Goal: Book appointment/travel/reservation

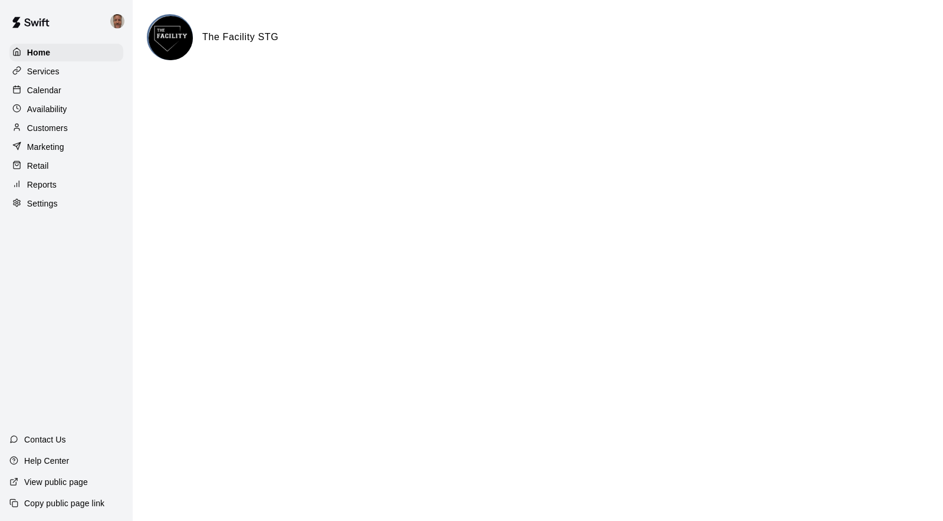
click at [38, 96] on p "Calendar" at bounding box center [44, 90] width 34 height 12
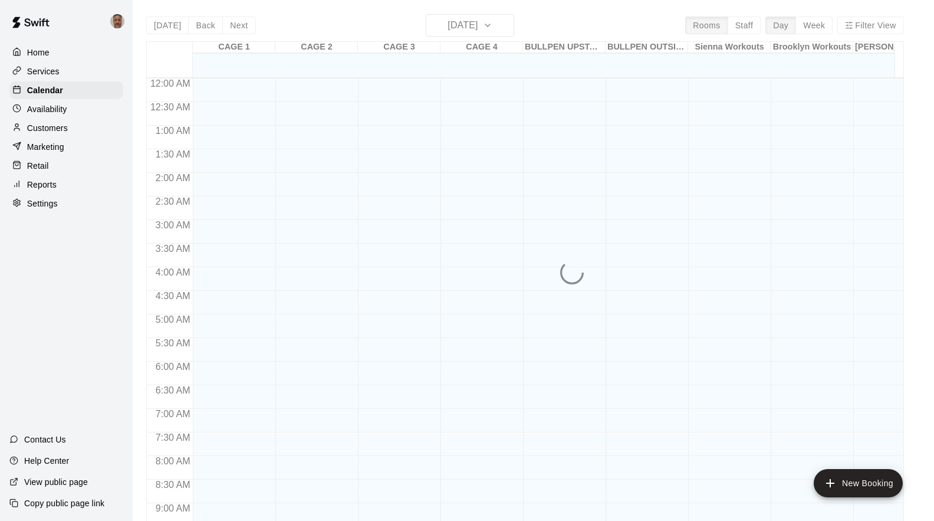
scroll to position [480, 0]
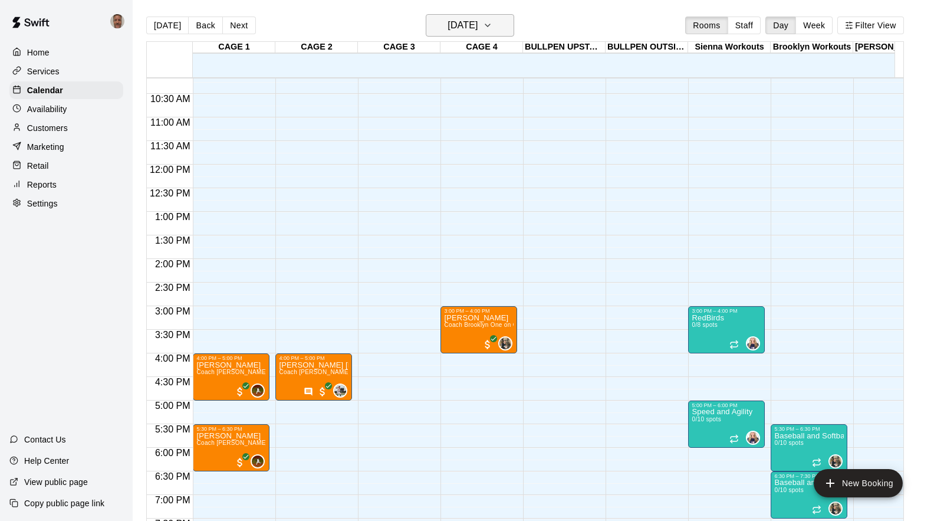
click at [492, 29] on icon "button" at bounding box center [487, 25] width 9 height 14
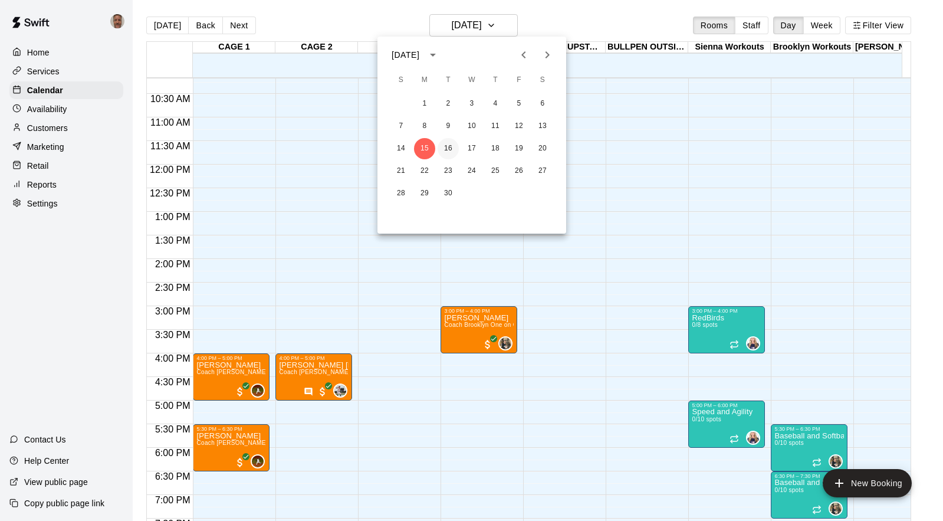
click at [447, 147] on button "16" at bounding box center [447, 148] width 21 height 21
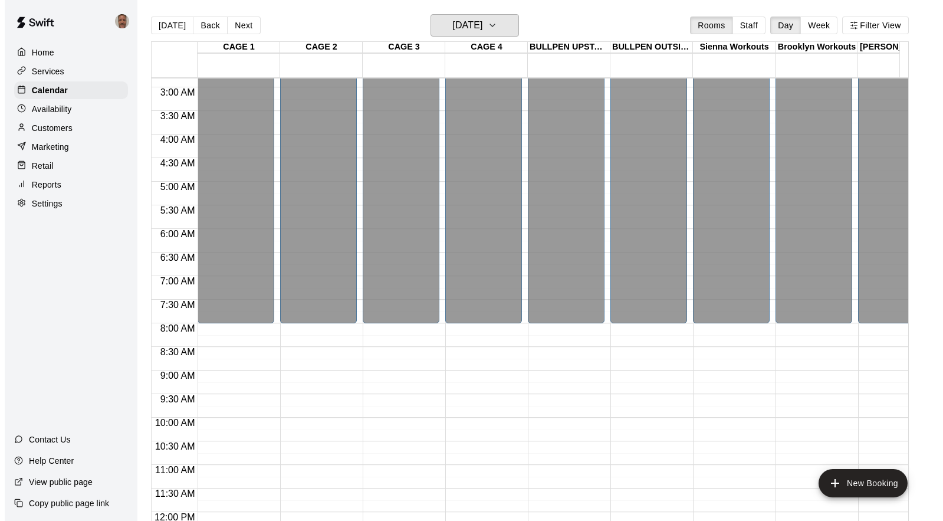
scroll to position [0, 116]
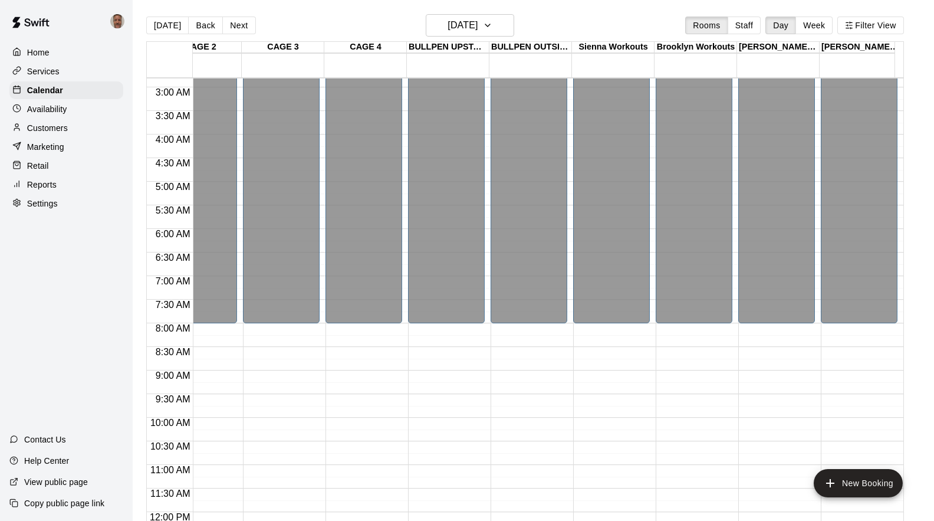
click at [897, 360] on div at bounding box center [862, 364] width 82 height 12
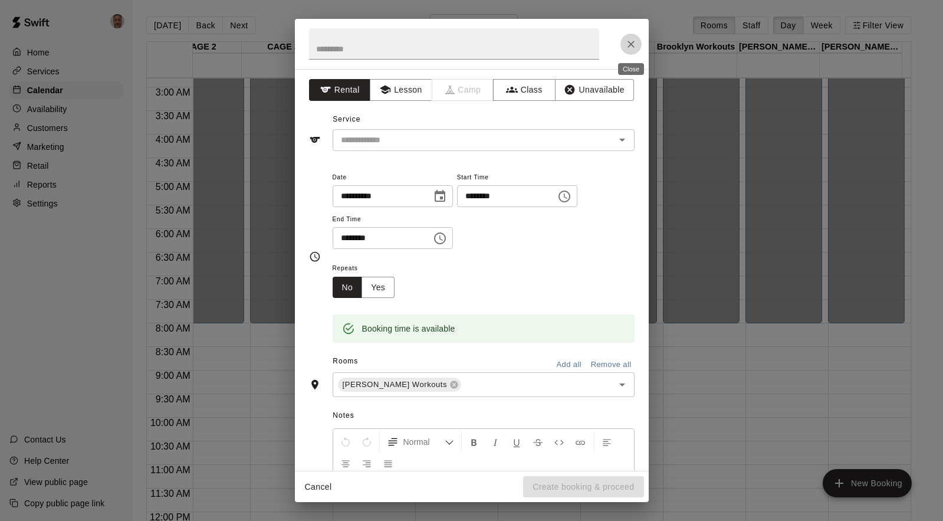
click at [627, 44] on icon "Close" at bounding box center [631, 44] width 12 height 12
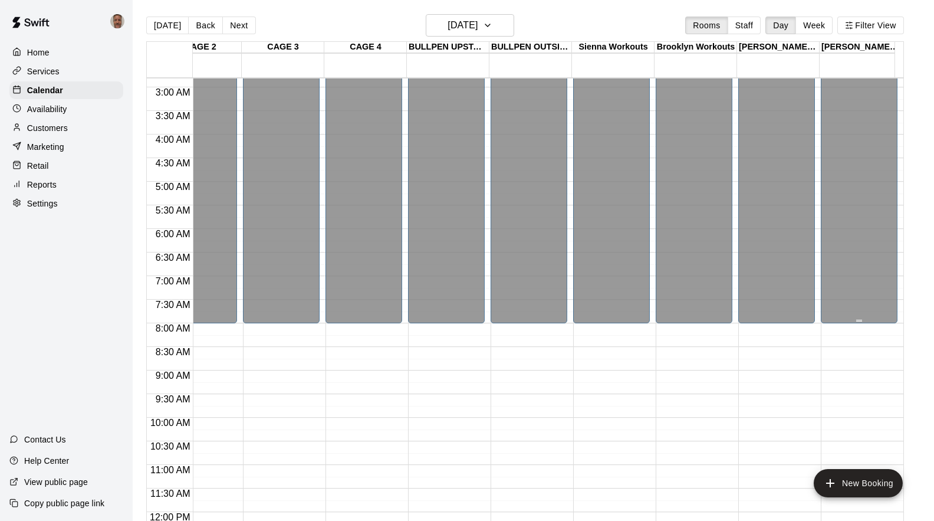
click at [850, 236] on div "Closed" at bounding box center [859, 140] width 70 height 374
click at [844, 240] on div "Closed" at bounding box center [859, 140] width 70 height 374
click at [837, 483] on icon "add" at bounding box center [830, 483] width 14 height 14
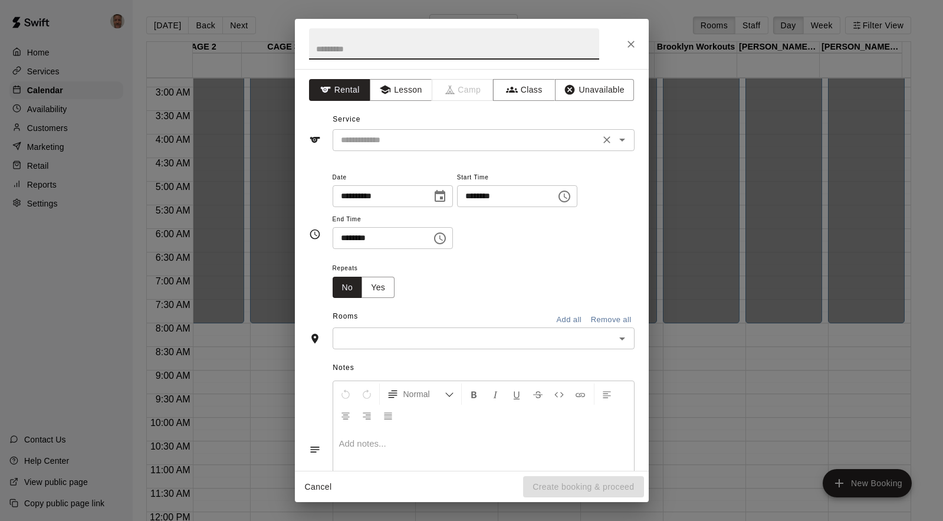
click at [401, 143] on input "text" at bounding box center [466, 140] width 260 height 15
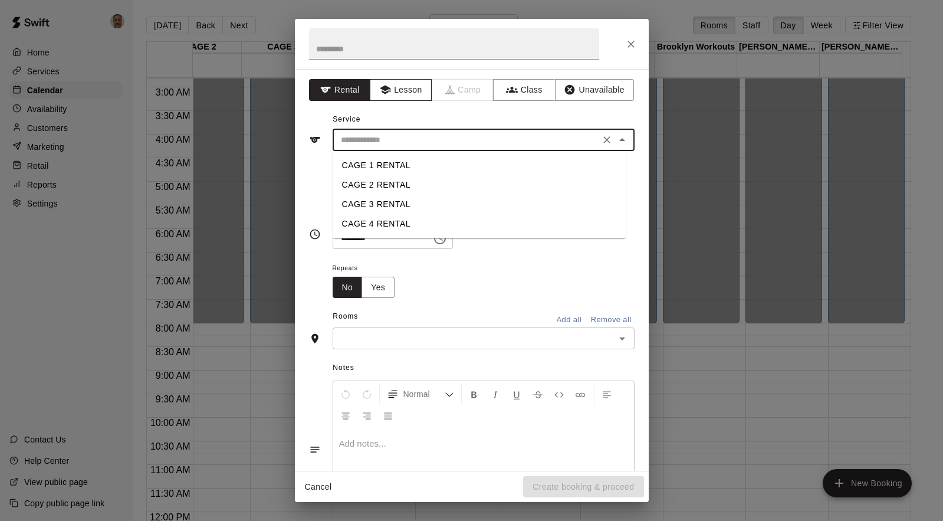
click at [404, 90] on button "Lesson" at bounding box center [401, 90] width 62 height 22
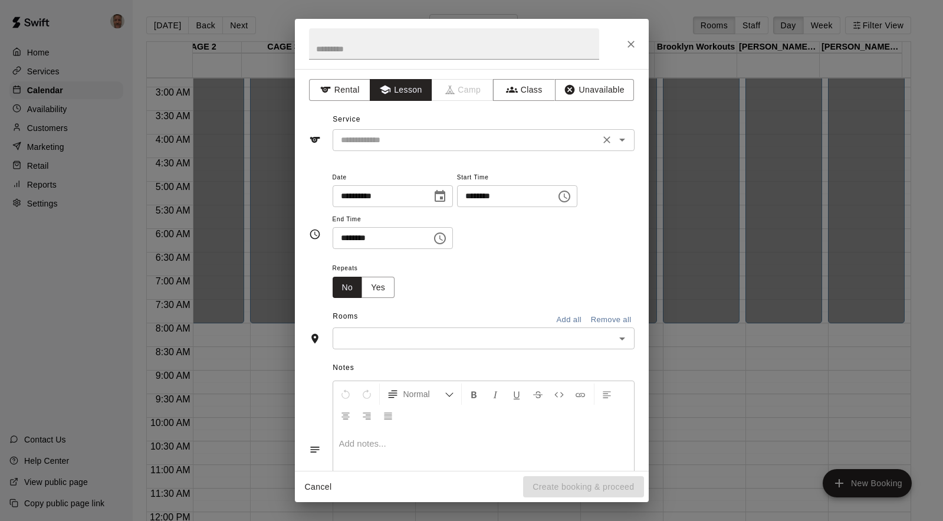
click at [439, 142] on input "text" at bounding box center [466, 140] width 260 height 15
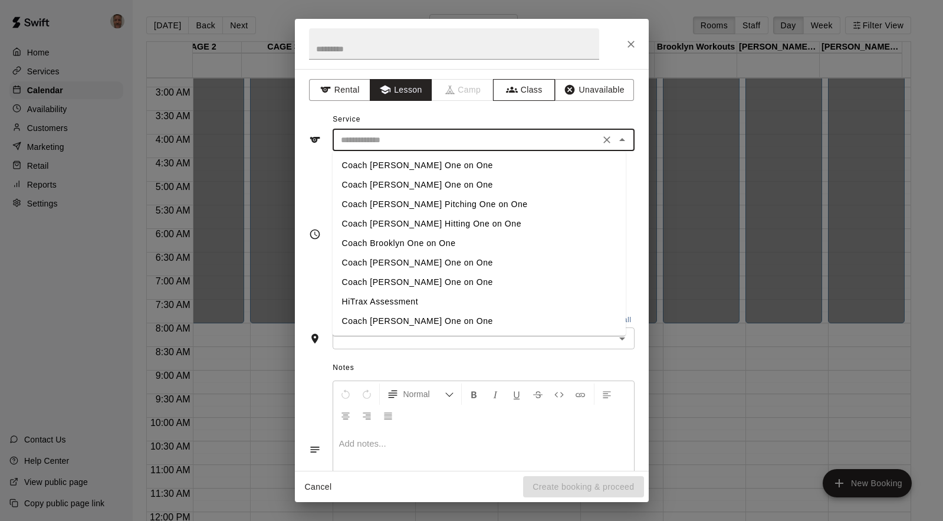
click at [512, 91] on button "Class" at bounding box center [524, 90] width 62 height 22
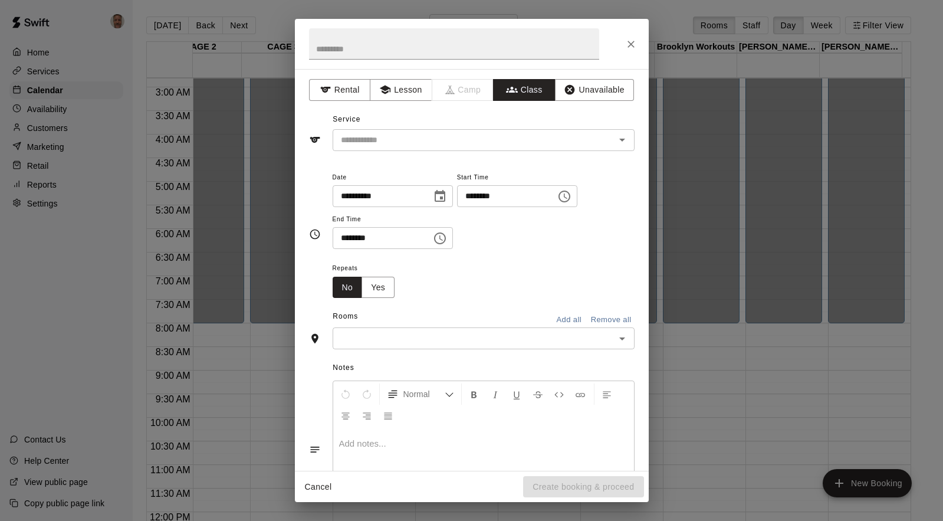
click at [481, 139] on input "text" at bounding box center [473, 140] width 275 height 15
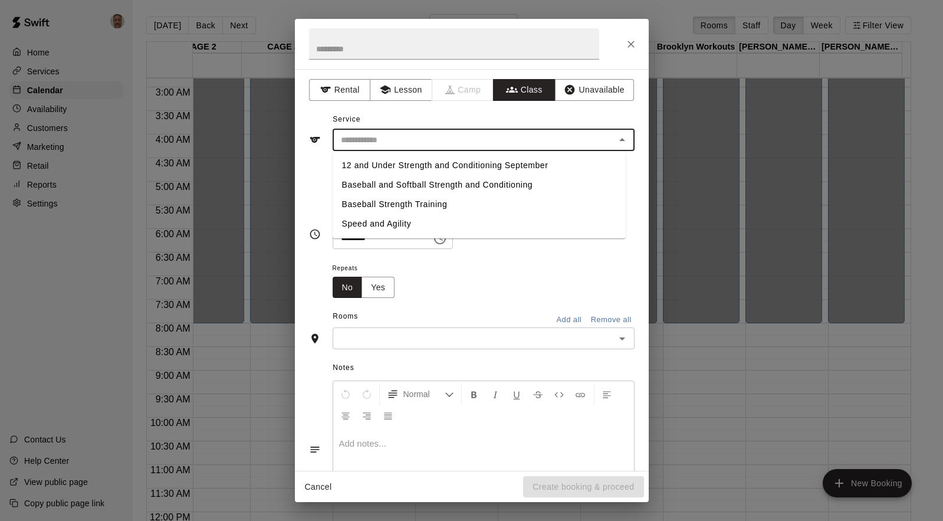
click at [408, 205] on li "Baseball Strength Training" at bounding box center [479, 204] width 293 height 19
type input "**********"
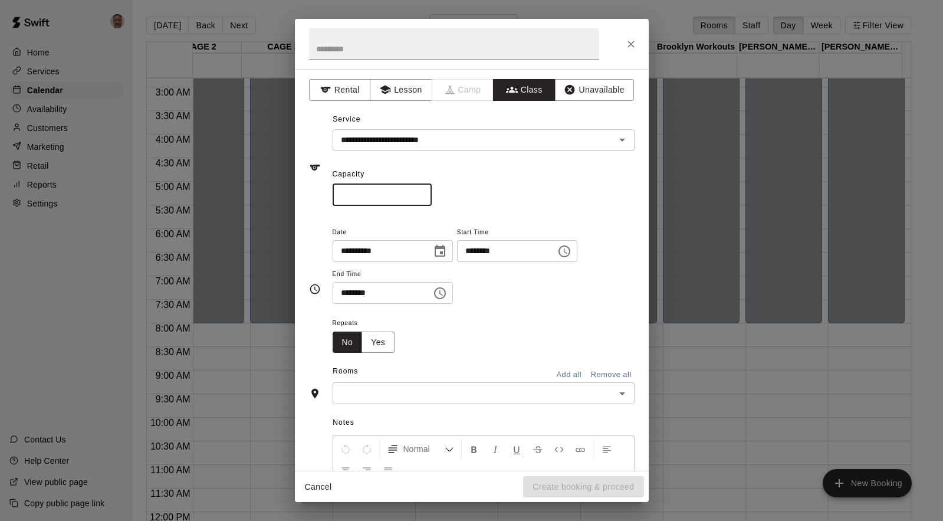
drag, startPoint x: 371, startPoint y: 196, endPoint x: 337, endPoint y: 195, distance: 34.2
click at [337, 195] on input "*" at bounding box center [382, 195] width 99 height 22
type input "*"
click at [482, 255] on input "********" at bounding box center [502, 251] width 91 height 22
type input "********"
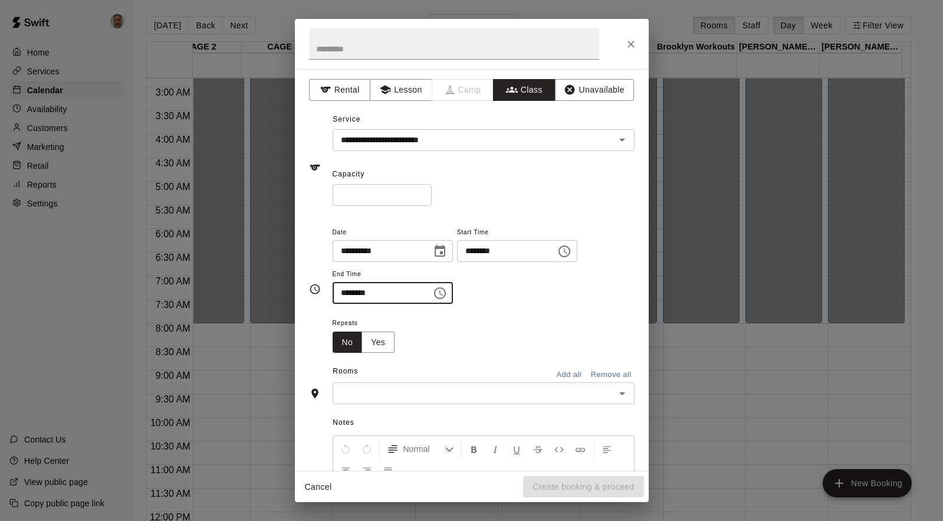
type input "********"
click at [465, 393] on input "text" at bounding box center [473, 393] width 275 height 15
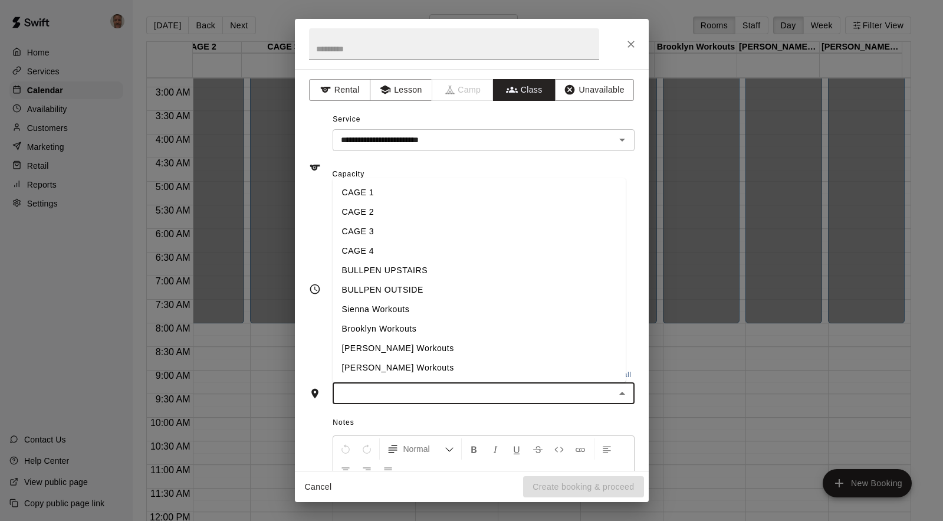
click at [394, 370] on li "[PERSON_NAME] Workouts" at bounding box center [479, 367] width 293 height 19
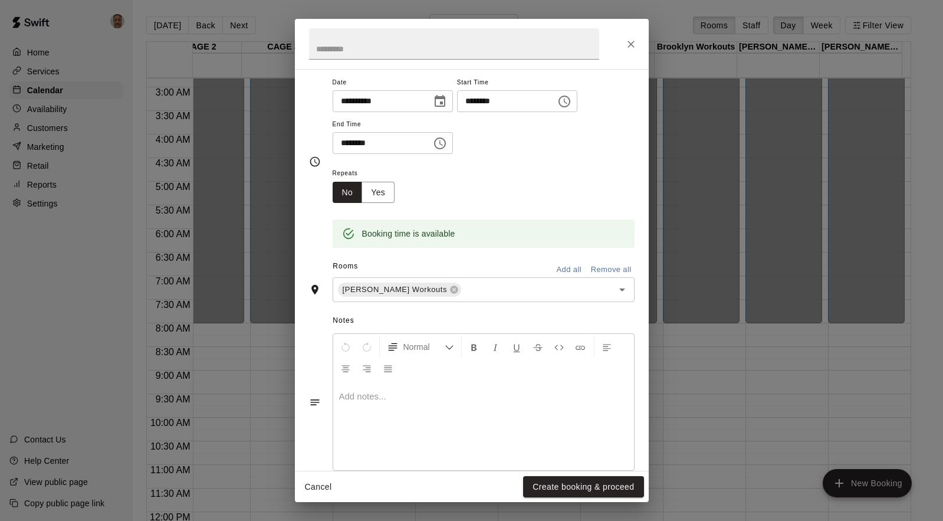
scroll to position [164, 0]
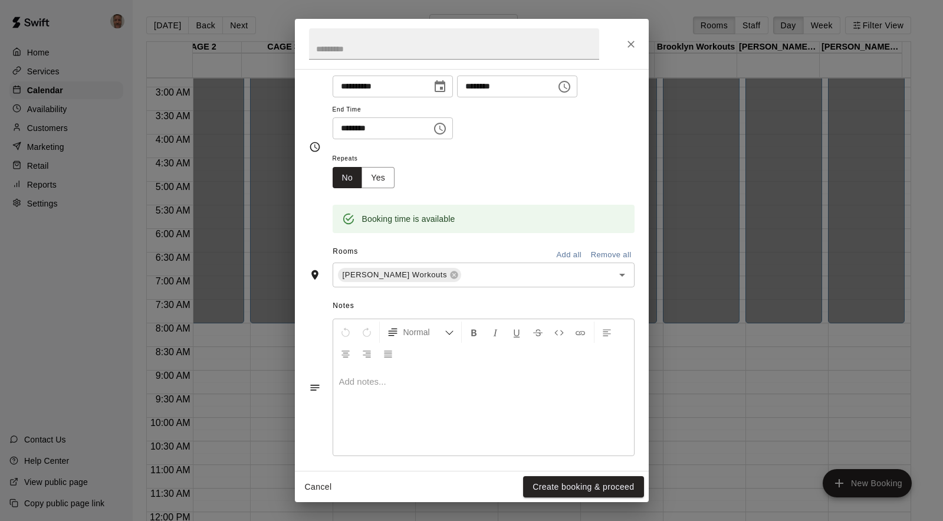
click at [410, 388] on div at bounding box center [483, 411] width 301 height 88
click at [581, 488] on button "Create booking & proceed" at bounding box center [583, 487] width 120 height 22
click at [581, 488] on div "Cancel Create booking & proceed" at bounding box center [472, 486] width 354 height 31
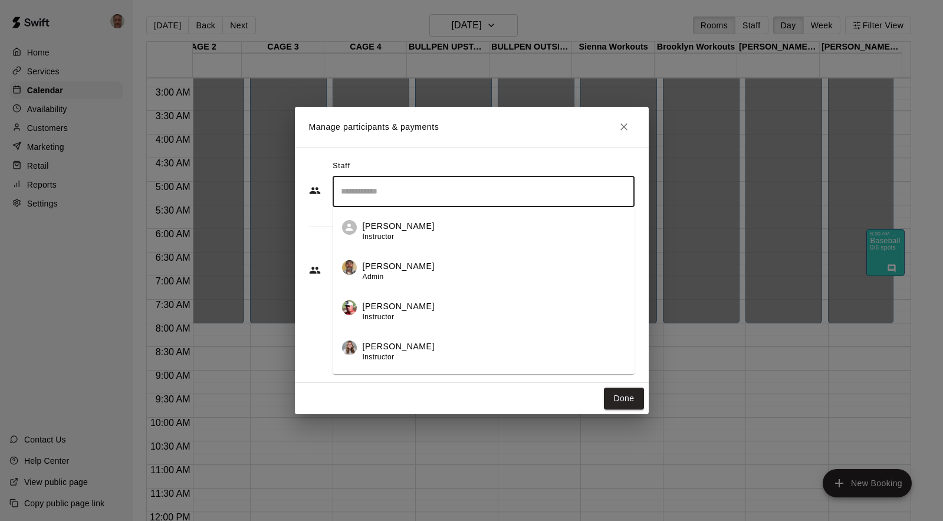
click at [505, 200] on input "Search staff" at bounding box center [483, 191] width 291 height 21
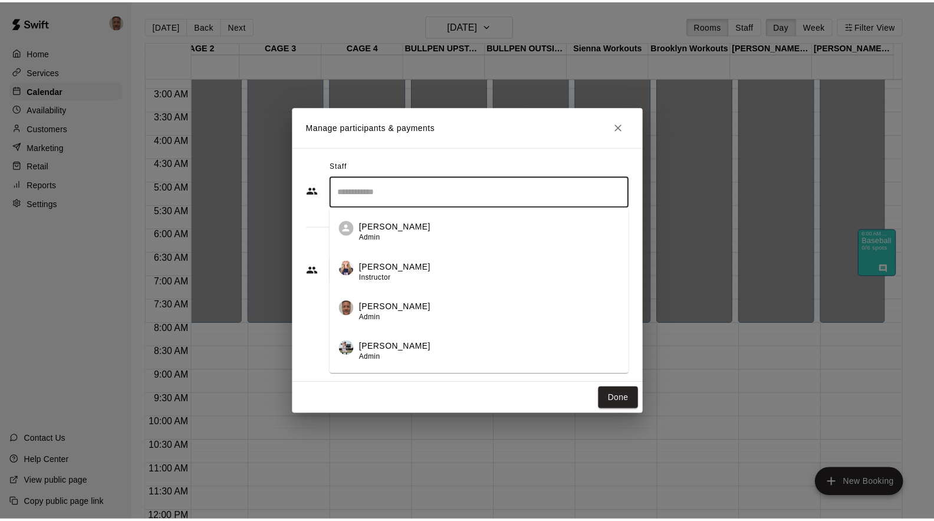
scroll to position [210, 0]
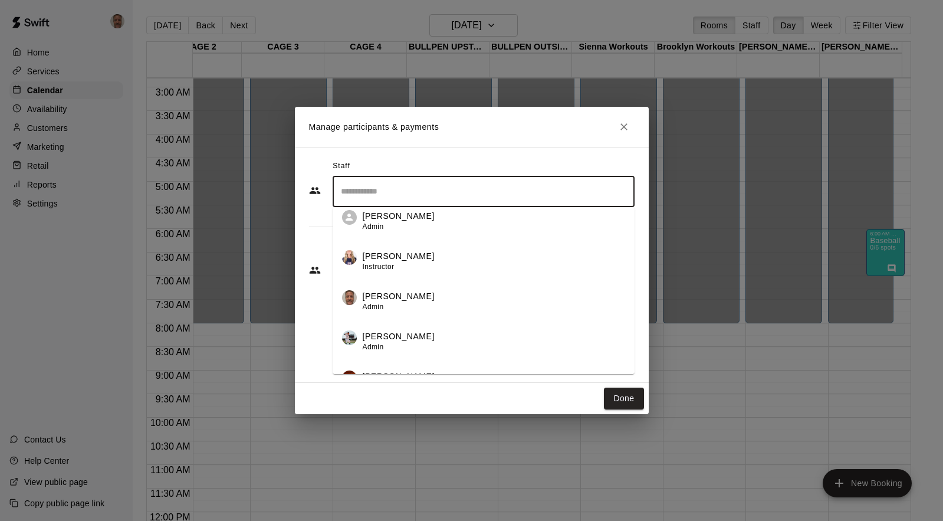
click at [412, 295] on p "[PERSON_NAME]" at bounding box center [399, 296] width 72 height 12
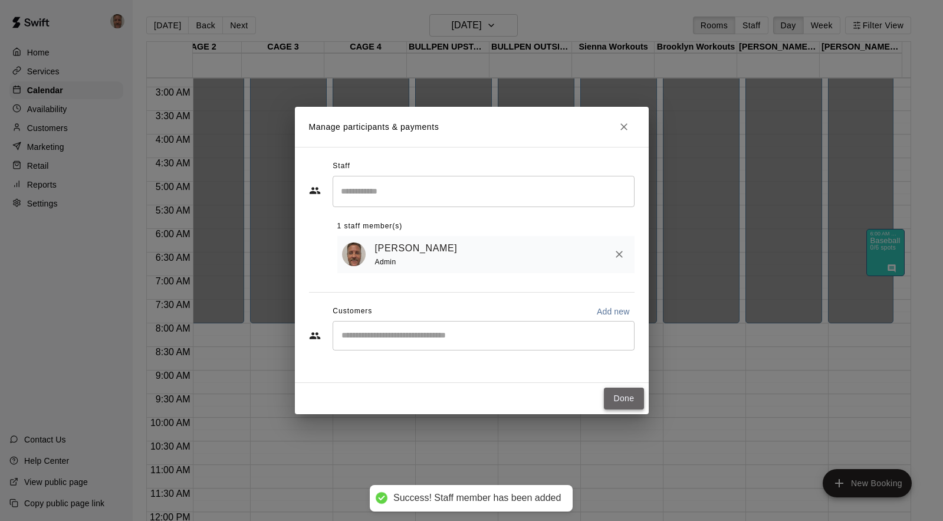
click at [618, 397] on button "Done" at bounding box center [624, 398] width 40 height 22
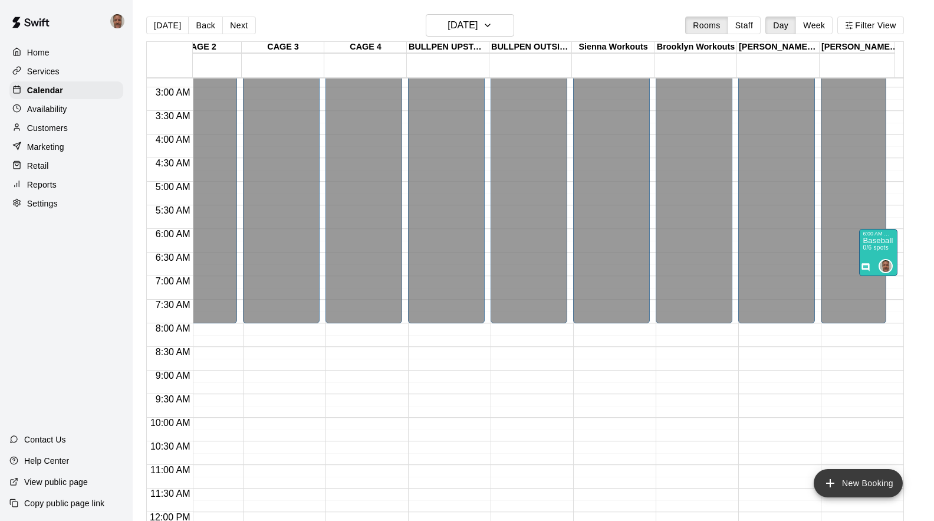
click at [855, 482] on button "New Booking" at bounding box center [858, 483] width 89 height 28
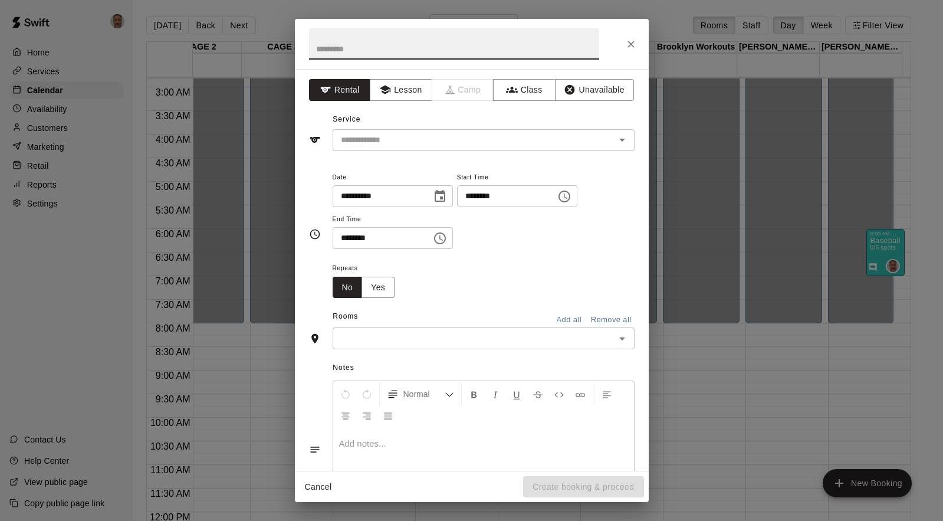
click at [627, 47] on icon "Close" at bounding box center [630, 44] width 7 height 7
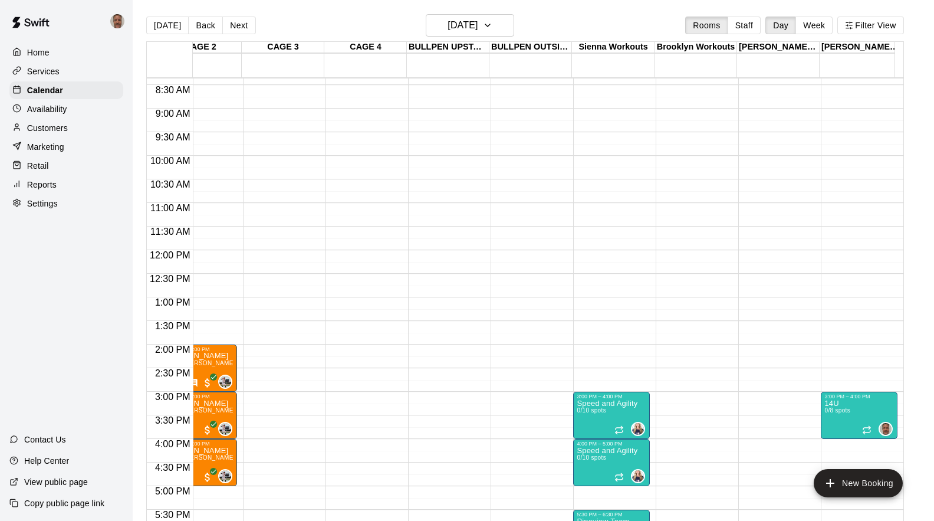
scroll to position [393, 116]
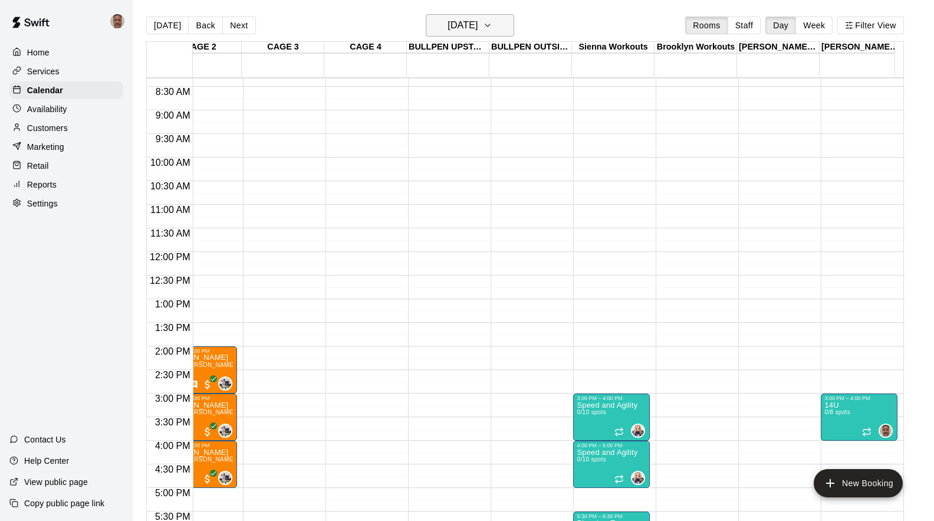
click at [492, 24] on icon "button" at bounding box center [487, 25] width 9 height 14
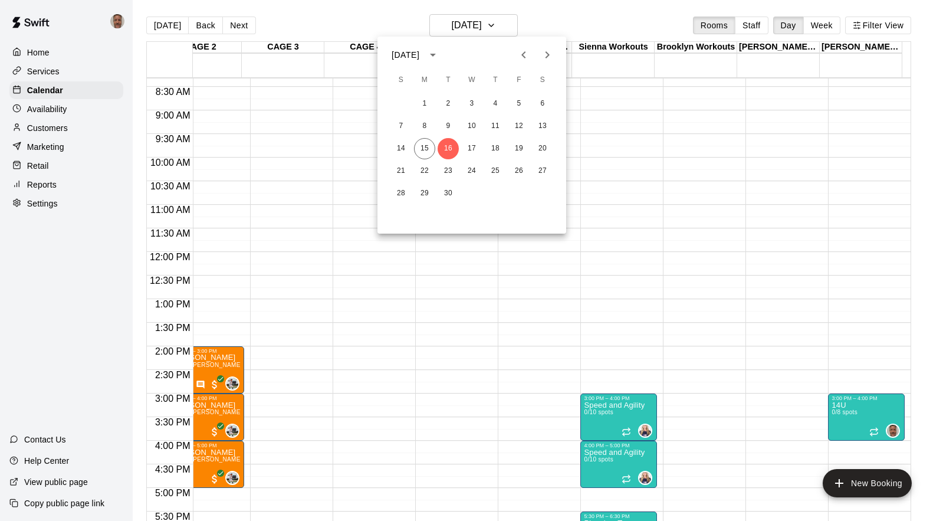
click at [780, 172] on div at bounding box center [471, 260] width 943 height 521
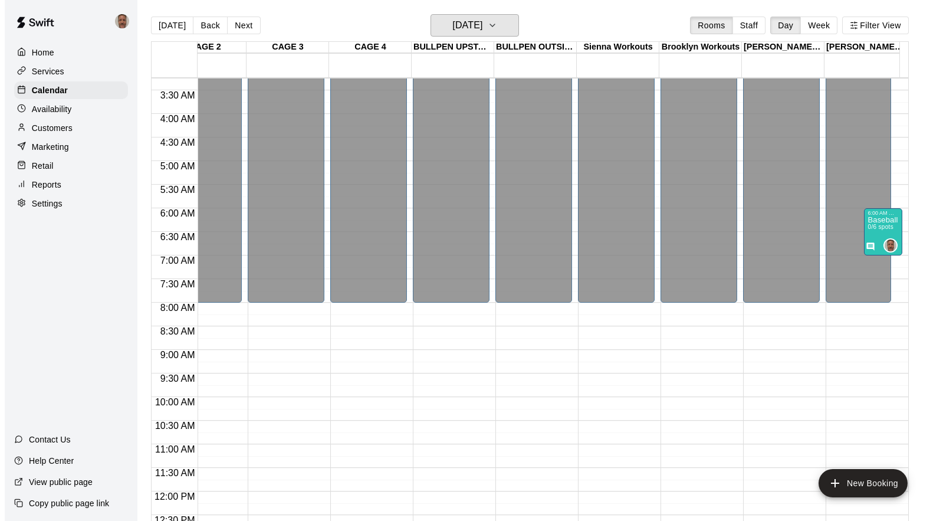
scroll to position [153, 116]
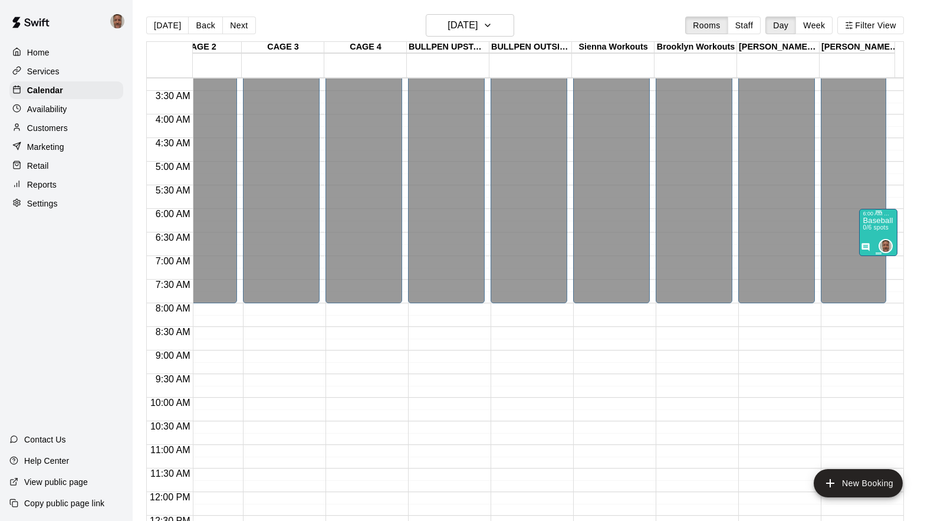
click at [884, 247] on img "Michael Gargano" at bounding box center [886, 246] width 12 height 12
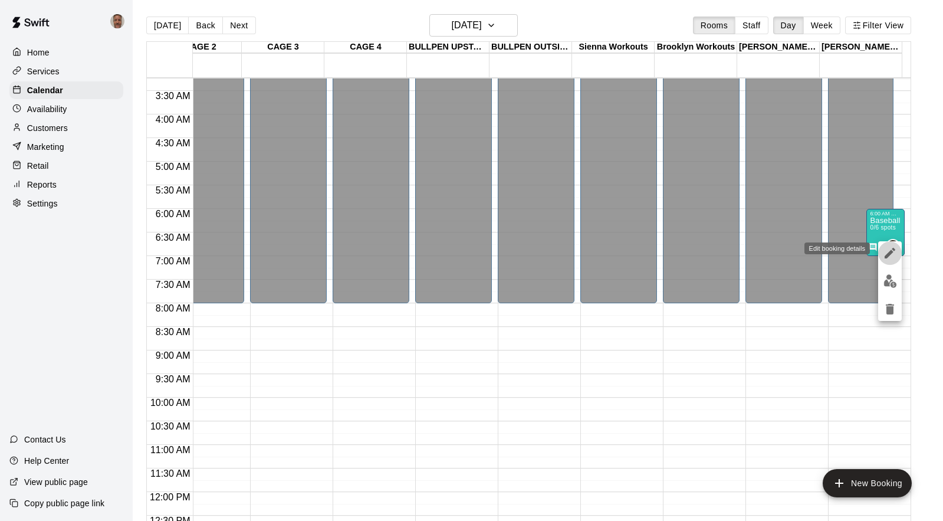
click at [887, 254] on icon "edit" at bounding box center [889, 253] width 11 height 11
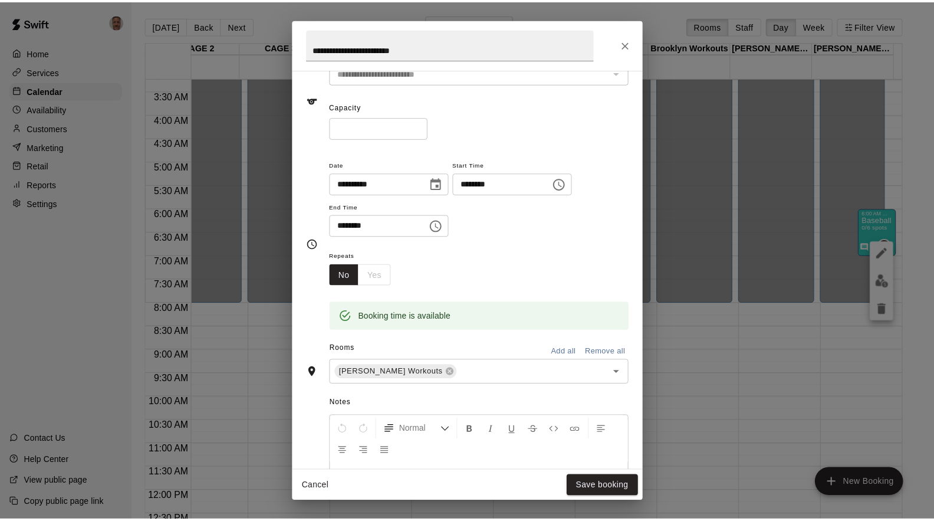
scroll to position [81, 0]
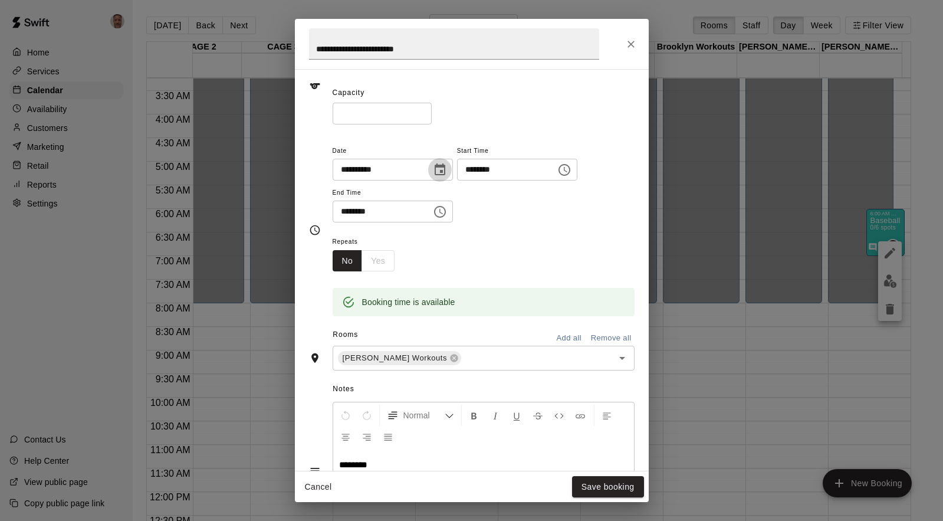
click at [445, 170] on icon "Choose date, selected date is Sep 16, 2025" at bounding box center [440, 169] width 11 height 12
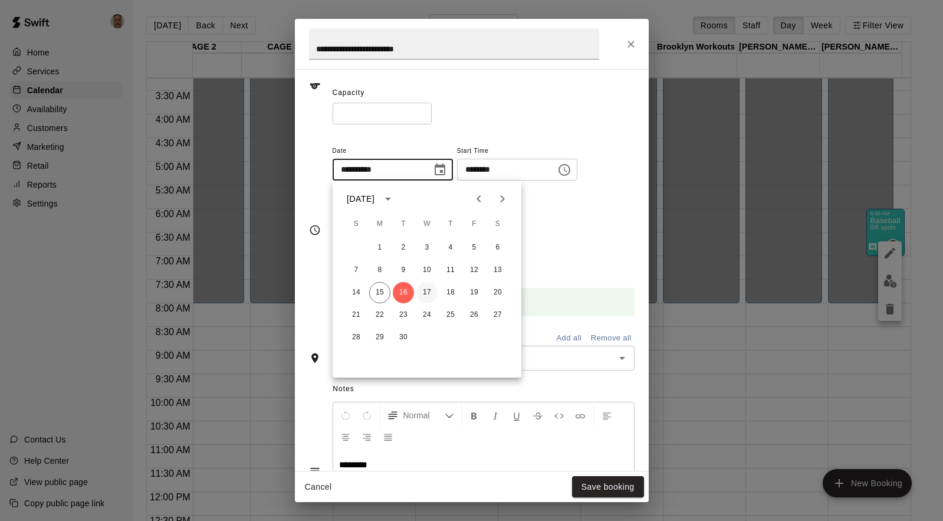
click at [427, 289] on button "17" at bounding box center [426, 292] width 21 height 21
type input "**********"
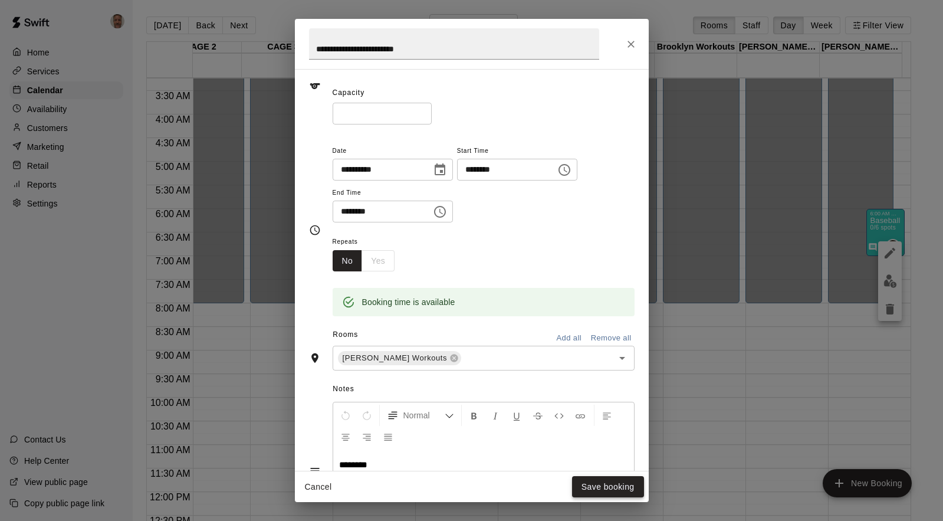
click at [599, 488] on button "Save booking" at bounding box center [608, 487] width 72 height 22
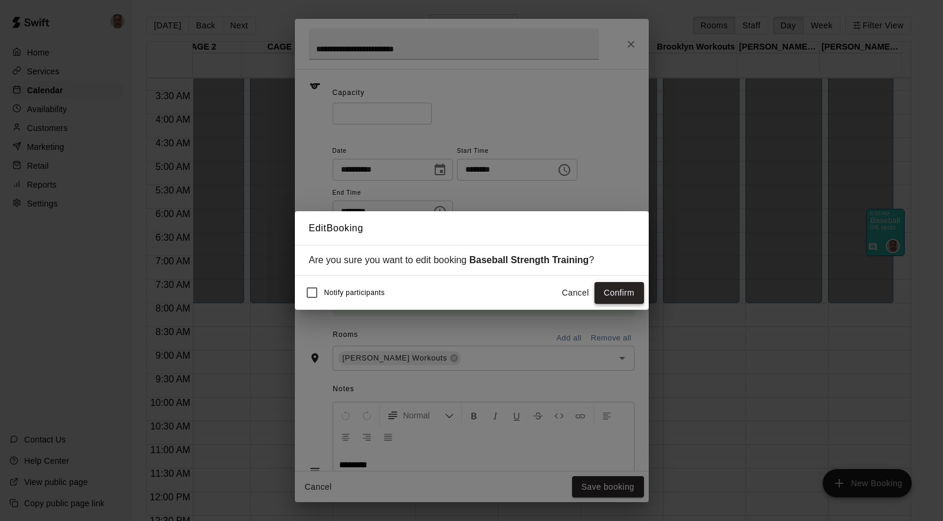
click at [612, 295] on button "Confirm" at bounding box center [619, 293] width 50 height 22
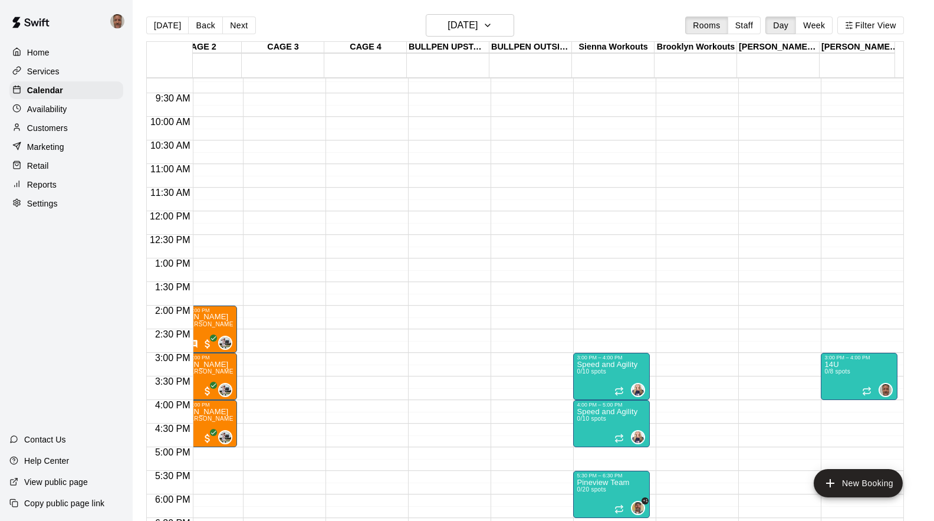
scroll to position [434, 116]
click at [492, 28] on icon "button" at bounding box center [487, 25] width 9 height 14
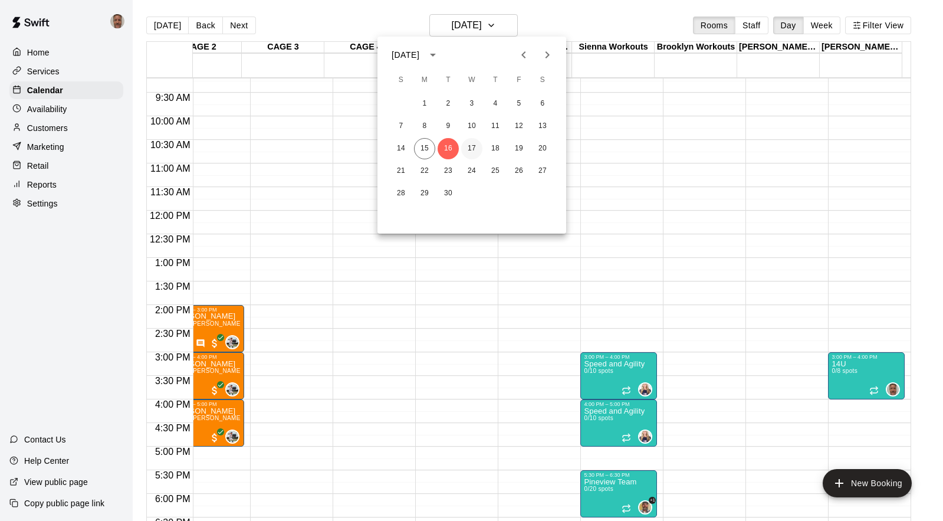
click at [471, 147] on button "17" at bounding box center [471, 148] width 21 height 21
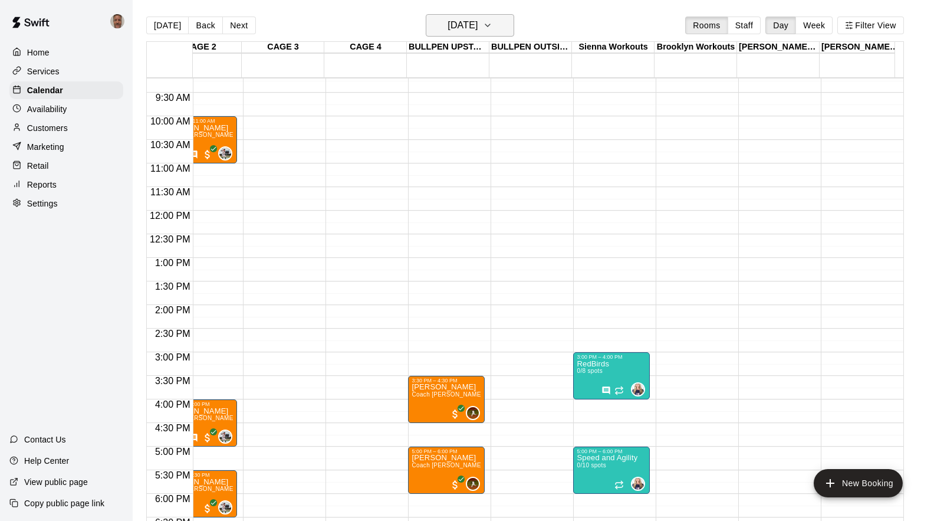
click at [492, 27] on icon "button" at bounding box center [487, 25] width 9 height 14
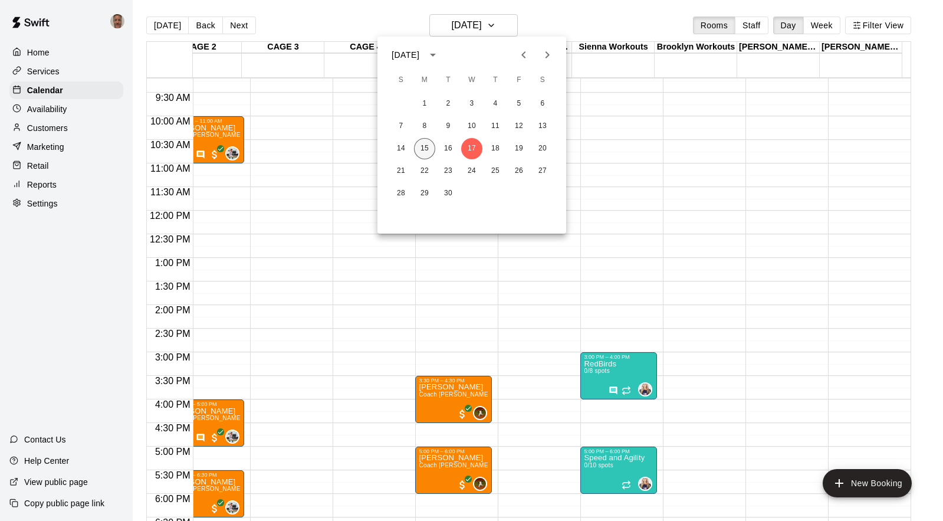
click at [426, 146] on button "15" at bounding box center [424, 148] width 21 height 21
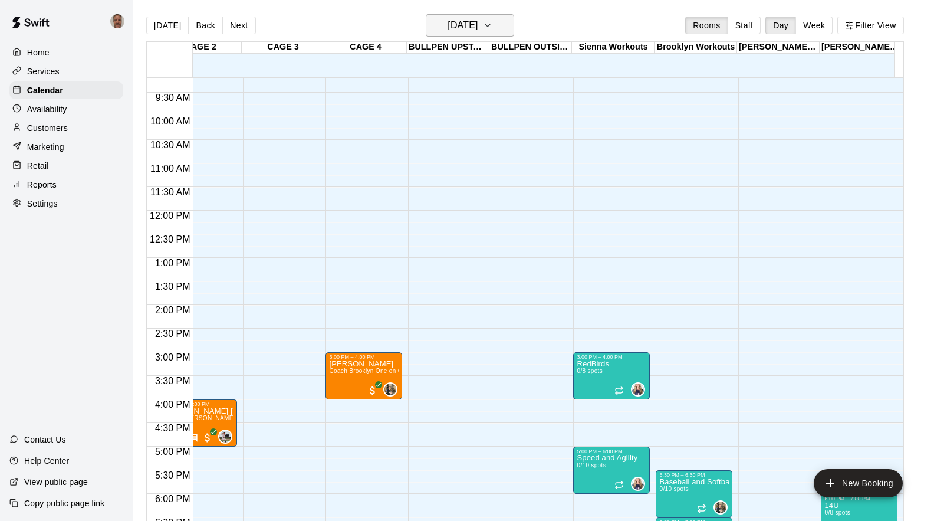
click at [492, 30] on icon "button" at bounding box center [487, 25] width 9 height 14
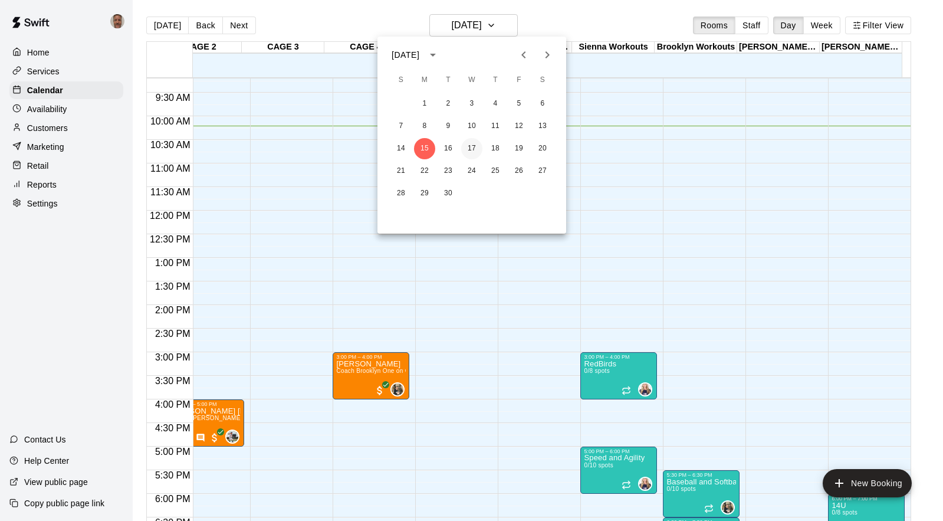
click at [472, 149] on button "17" at bounding box center [471, 148] width 21 height 21
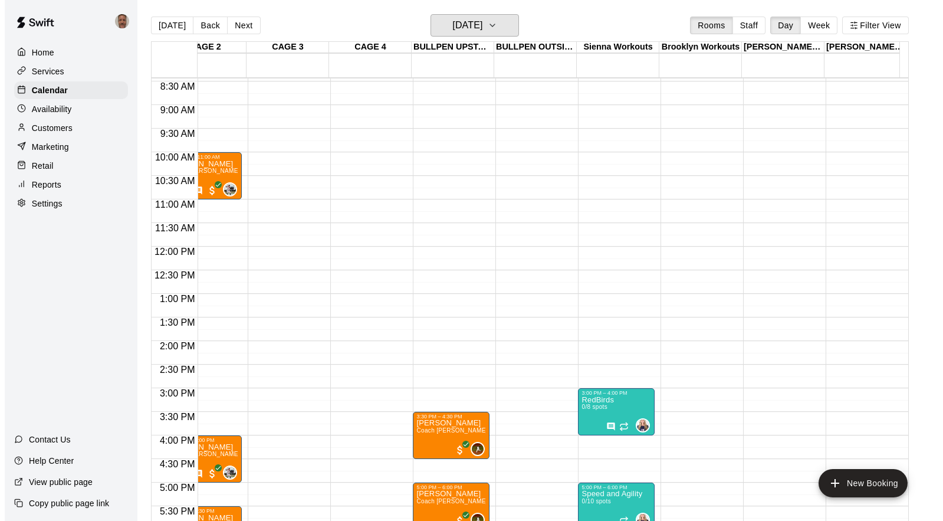
scroll to position [403, 116]
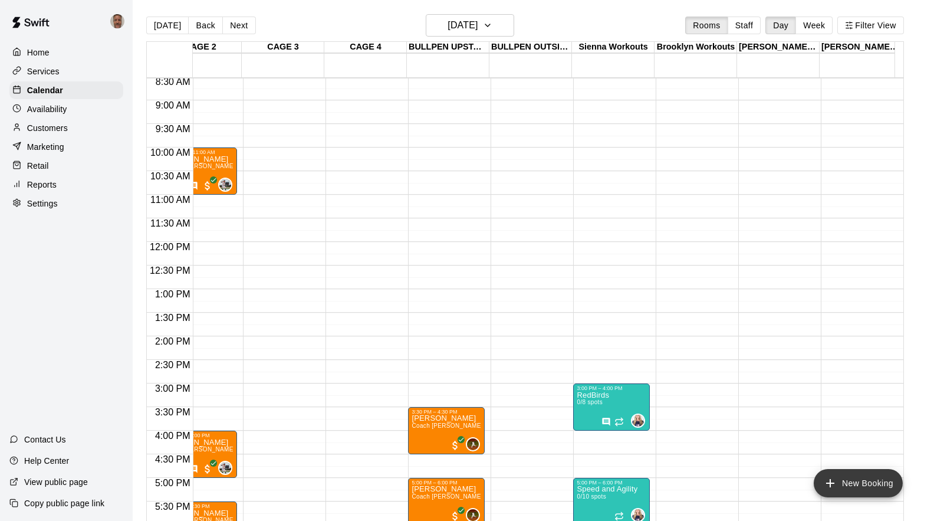
click at [841, 491] on button "New Booking" at bounding box center [858, 483] width 89 height 28
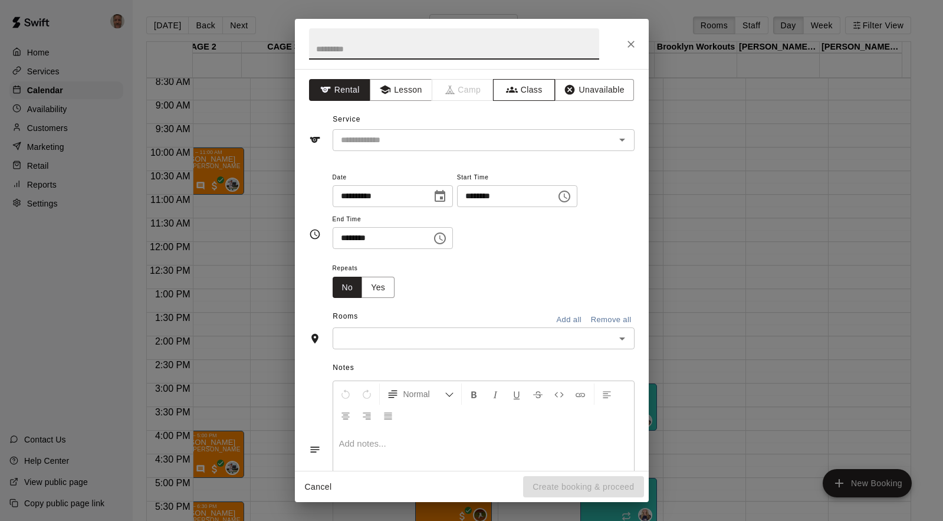
click at [513, 87] on button "Class" at bounding box center [524, 90] width 62 height 22
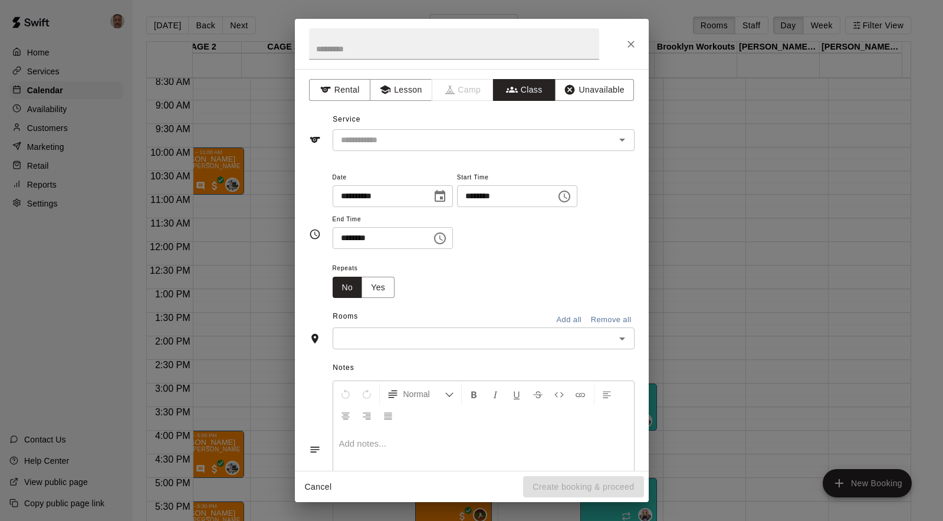
click at [440, 137] on input "text" at bounding box center [473, 140] width 275 height 15
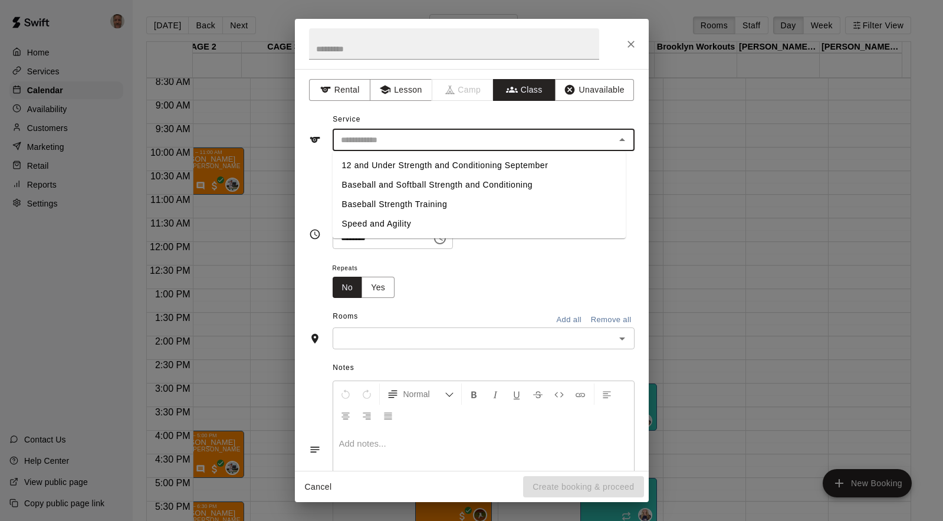
click at [381, 203] on li "Baseball Strength Training" at bounding box center [479, 204] width 293 height 19
type input "**********"
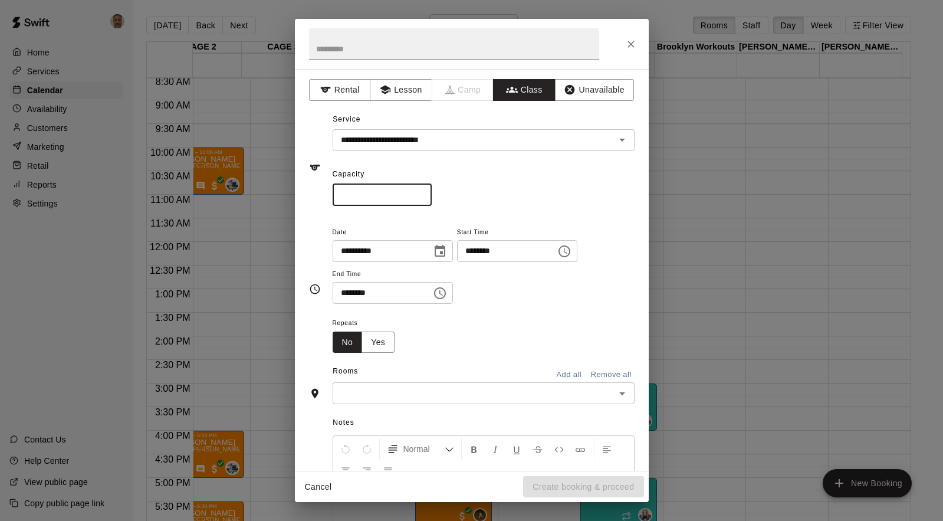
click at [377, 193] on input "*" at bounding box center [382, 195] width 99 height 22
type input "*"
click at [484, 249] on input "********" at bounding box center [502, 251] width 91 height 22
type input "********"
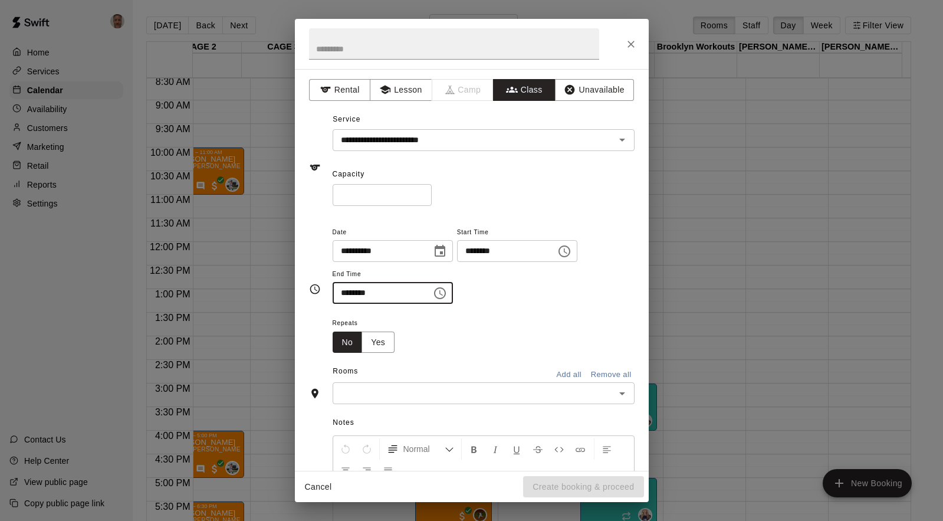
click at [453, 393] on input "text" at bounding box center [473, 393] width 275 height 15
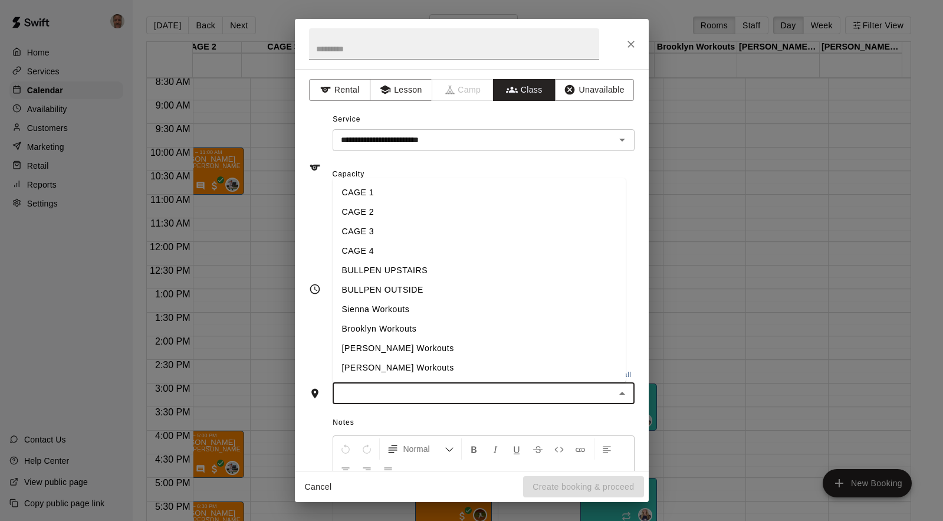
click at [398, 366] on li "[PERSON_NAME] Workouts" at bounding box center [479, 367] width 293 height 19
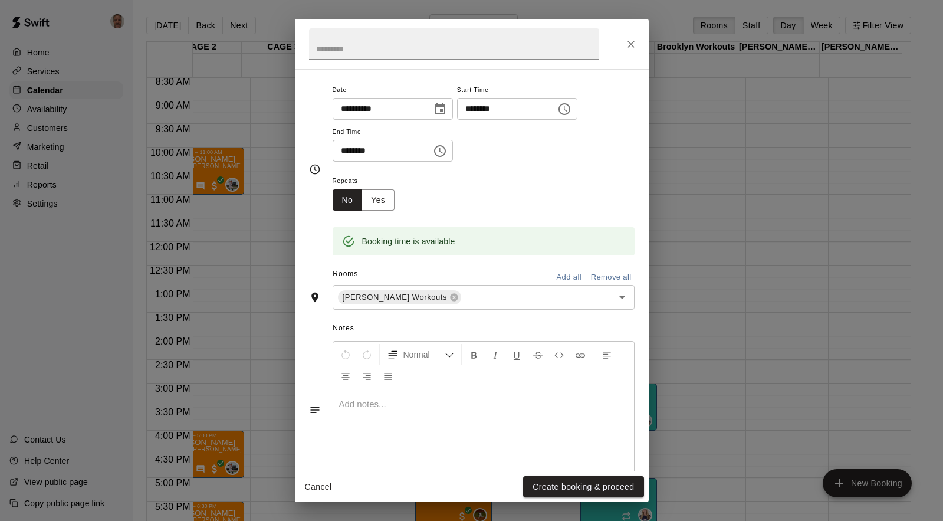
scroll to position [146, 0]
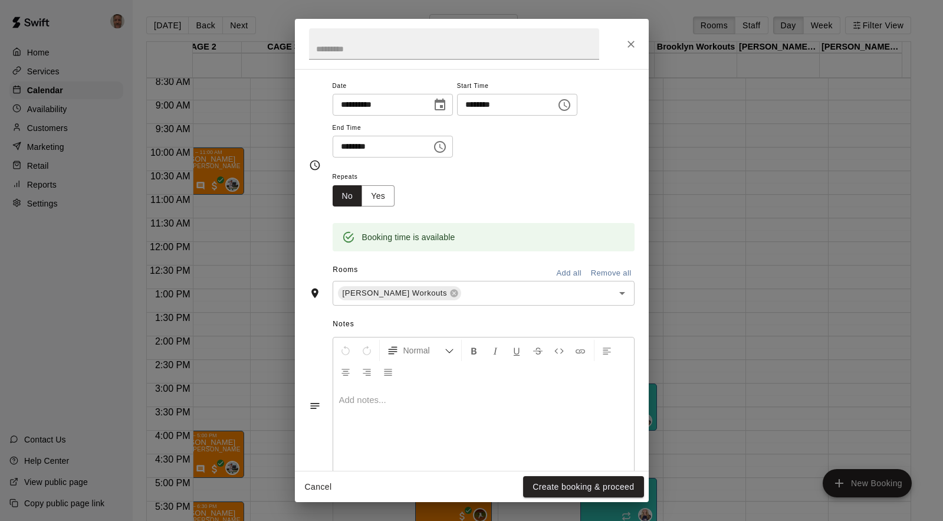
click at [436, 396] on p at bounding box center [483, 400] width 289 height 12
click at [558, 488] on button "Create booking & proceed" at bounding box center [583, 487] width 120 height 22
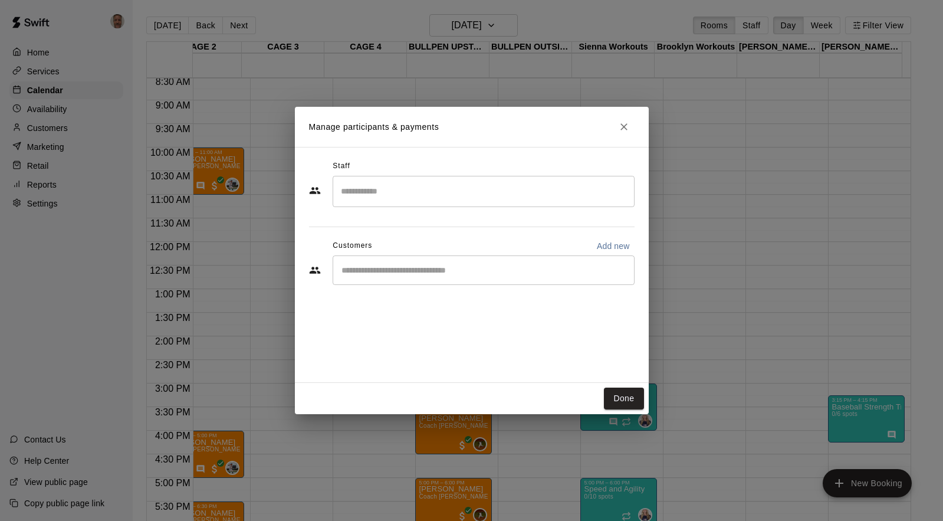
click at [455, 192] on input "Search staff" at bounding box center [483, 191] width 291 height 21
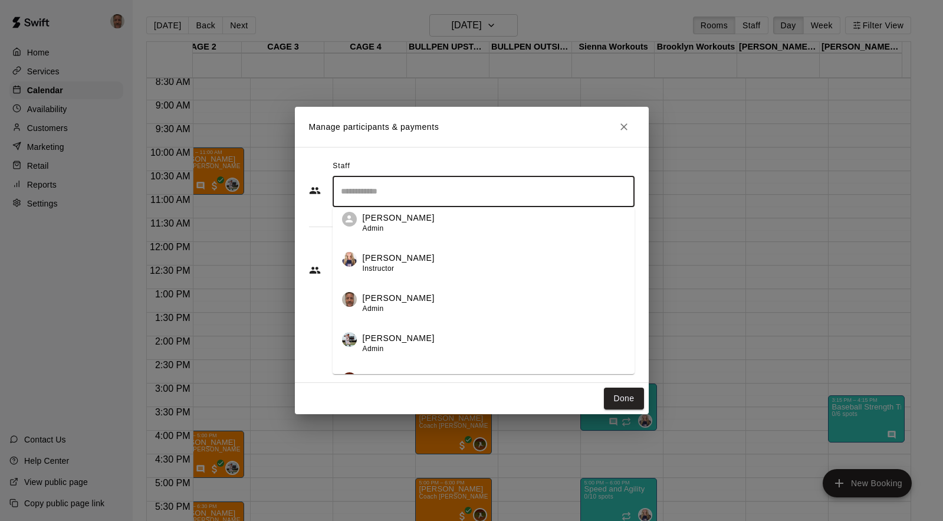
scroll to position [212, 0]
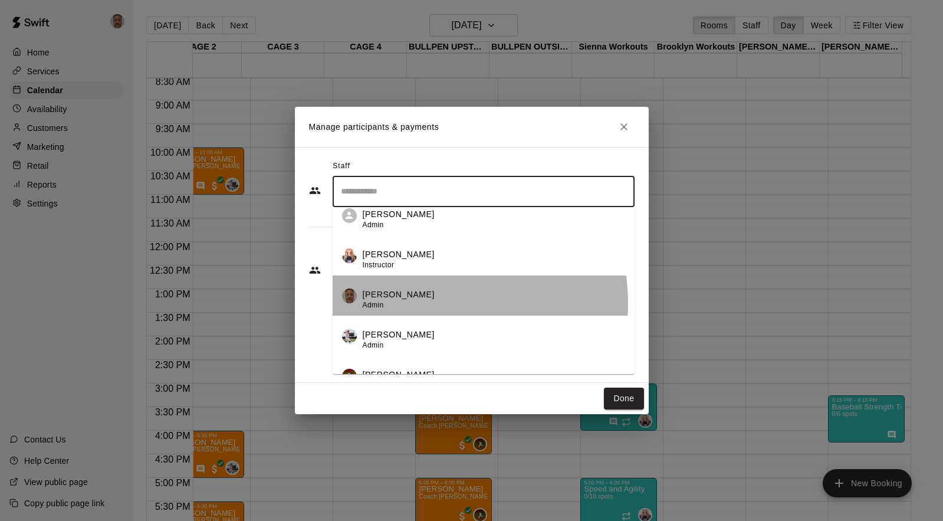
click at [422, 303] on div "[PERSON_NAME] Admin" at bounding box center [399, 299] width 72 height 23
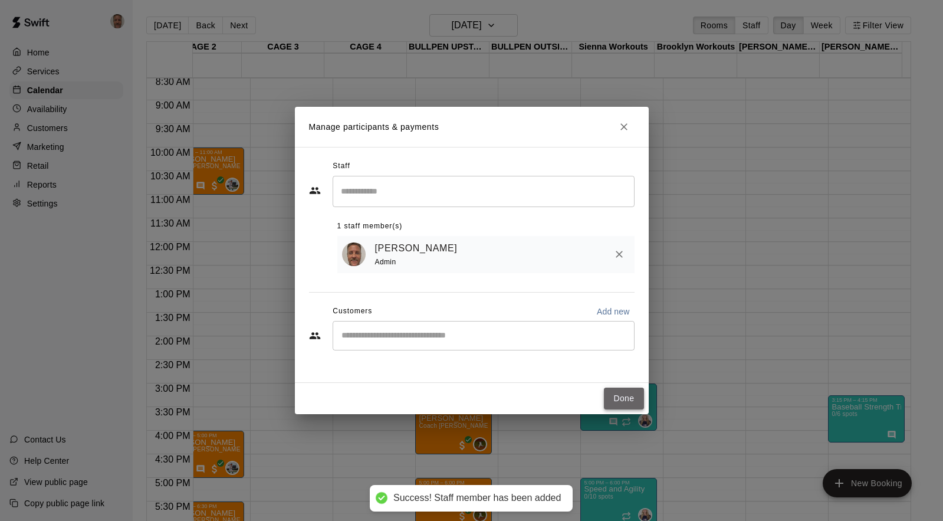
click at [623, 401] on button "Done" at bounding box center [624, 398] width 40 height 22
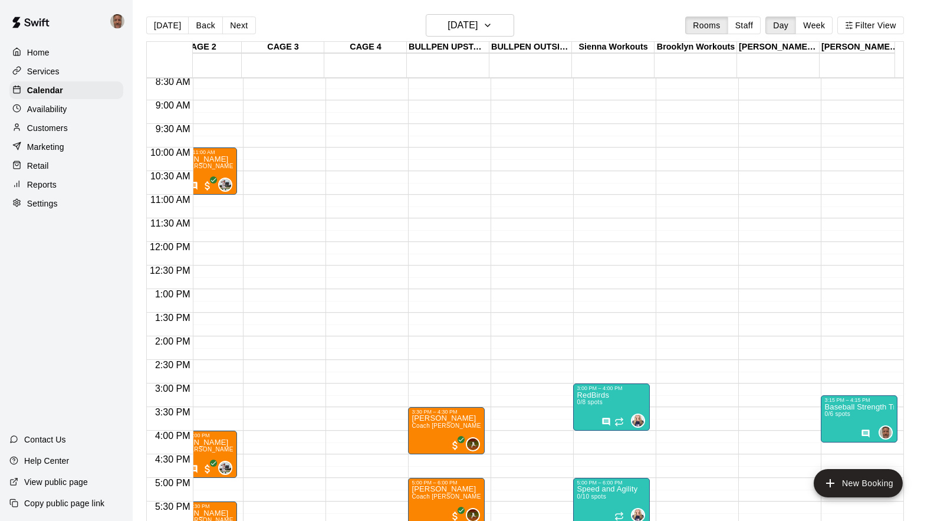
click at [27, 126] on p "Customers" at bounding box center [47, 128] width 41 height 12
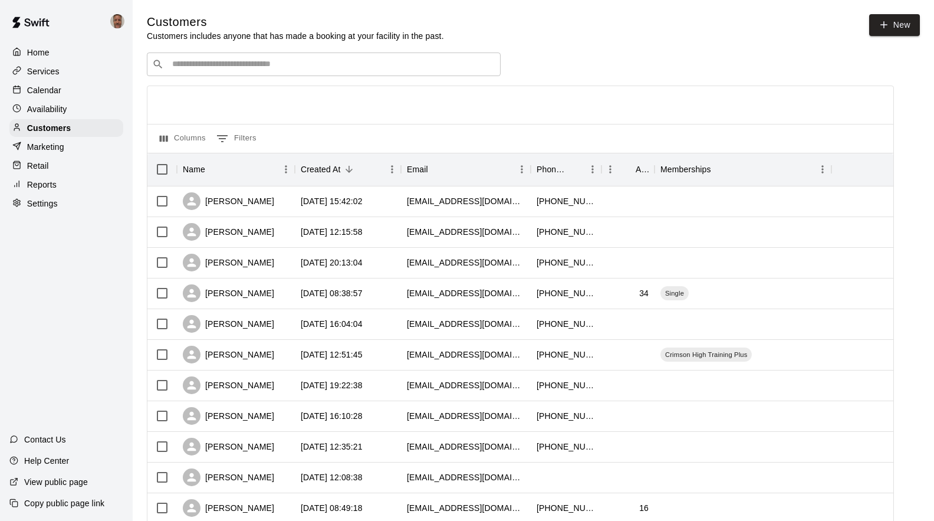
click at [436, 70] on input "Search customers by name or email" at bounding box center [332, 64] width 327 height 12
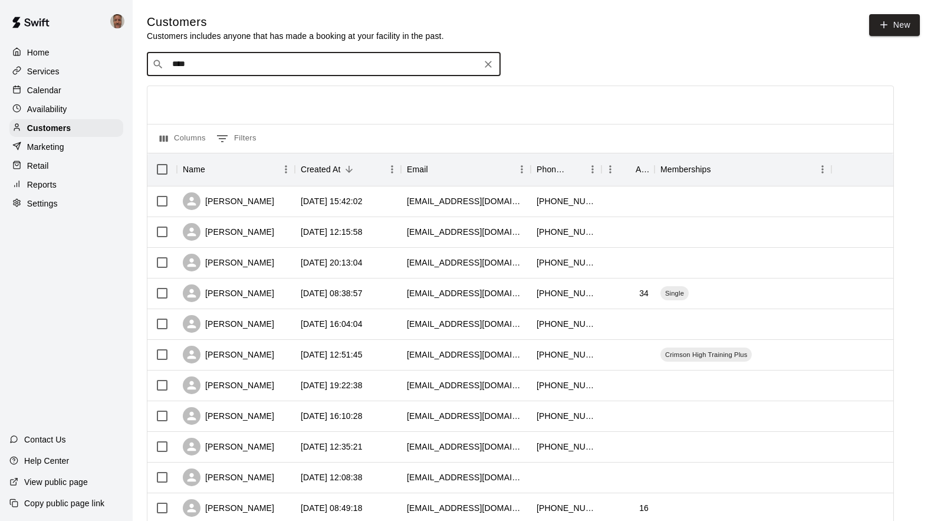
type input "*****"
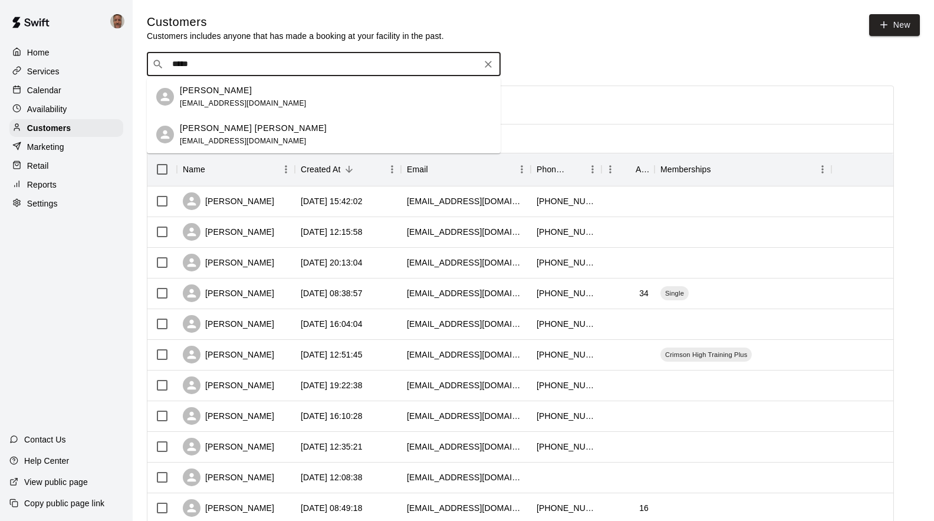
click at [234, 94] on div "[PERSON_NAME]" at bounding box center [243, 90] width 127 height 12
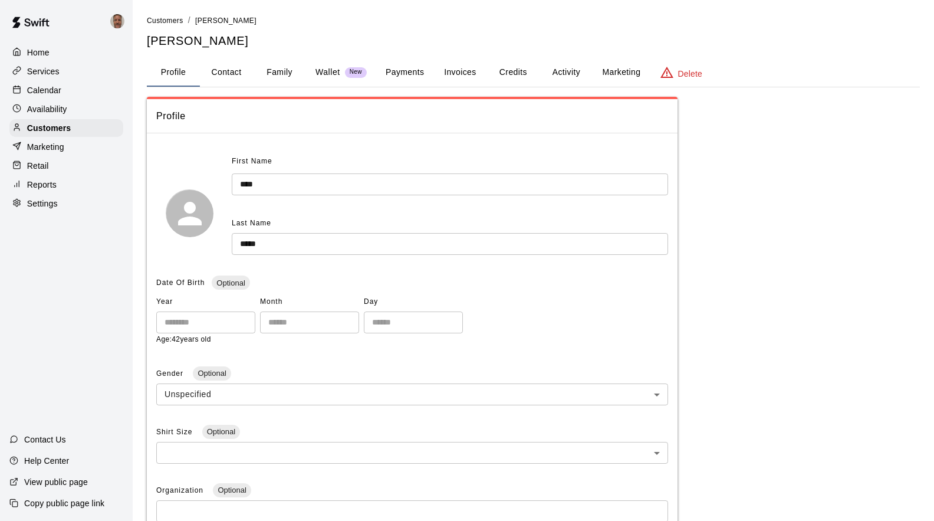
click at [518, 67] on button "Credits" at bounding box center [512, 72] width 53 height 28
